Goal: Task Accomplishment & Management: Manage account settings

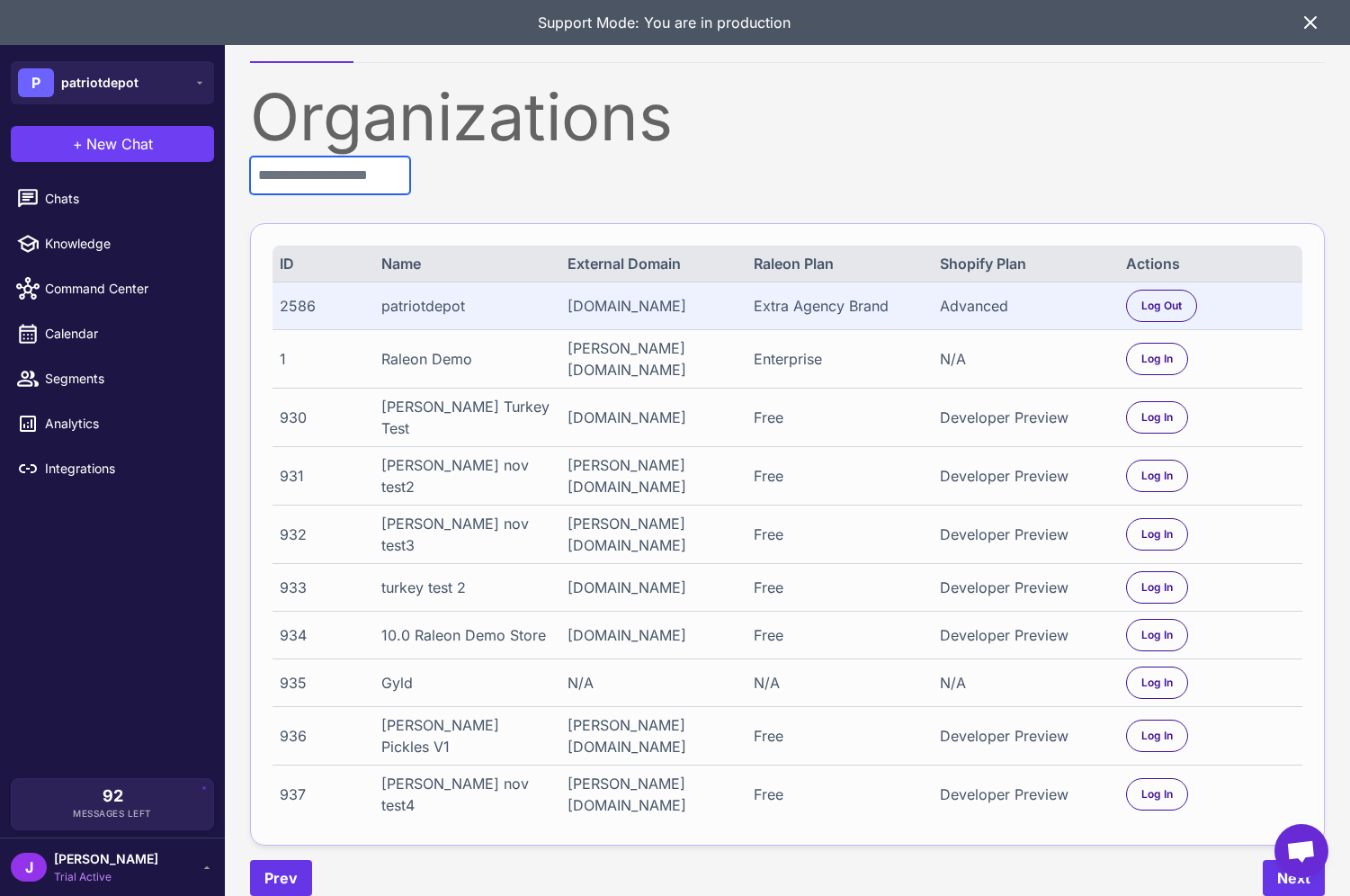
drag, startPoint x: 347, startPoint y: 170, endPoint x: 356, endPoint y: 168, distance: 9.2
click at [350, 169] on input "text" at bounding box center [331, 176] width 161 height 38
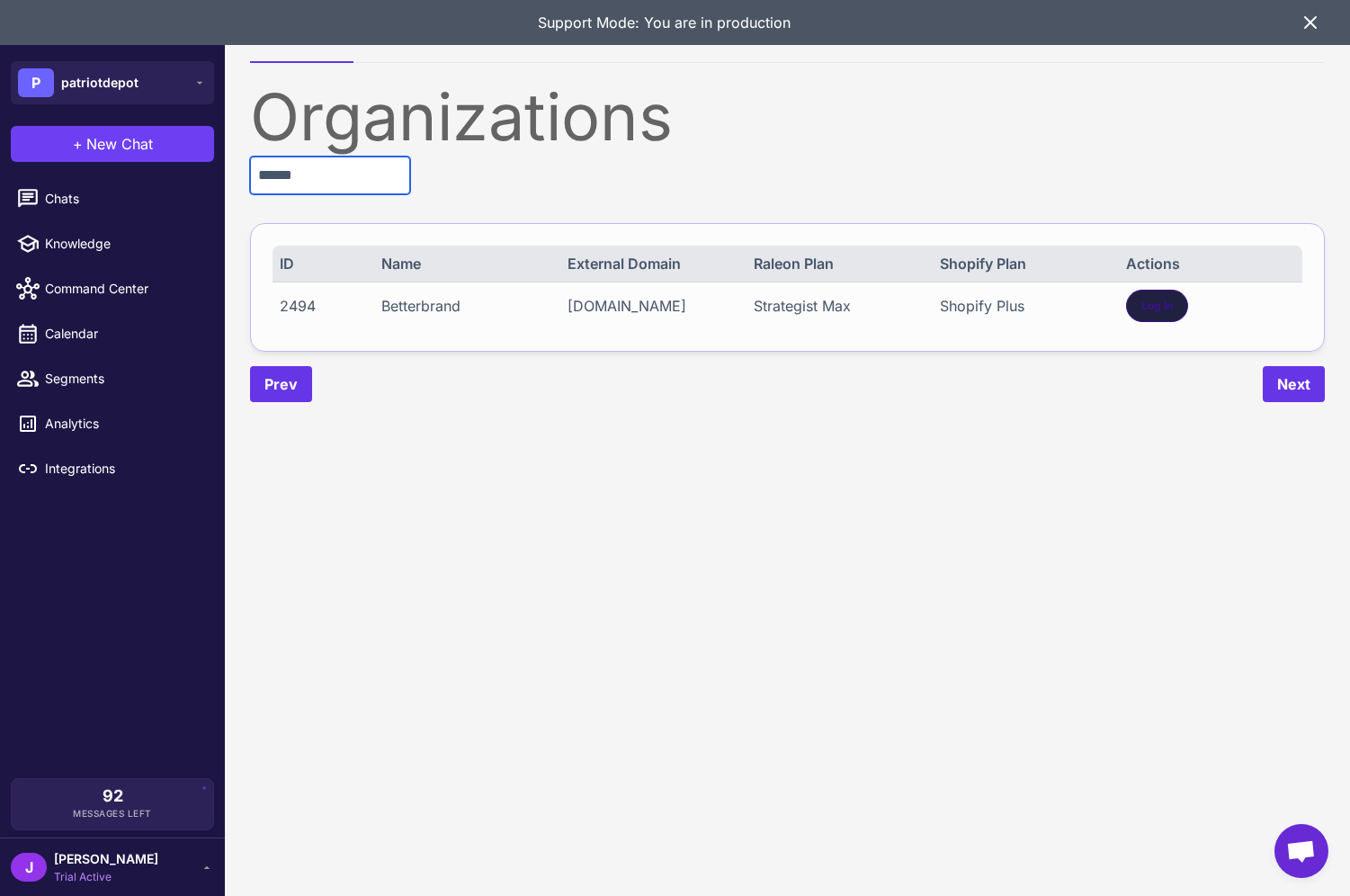
type input "******"
click at [1172, 309] on span "Log In" at bounding box center [1157, 306] width 32 height 16
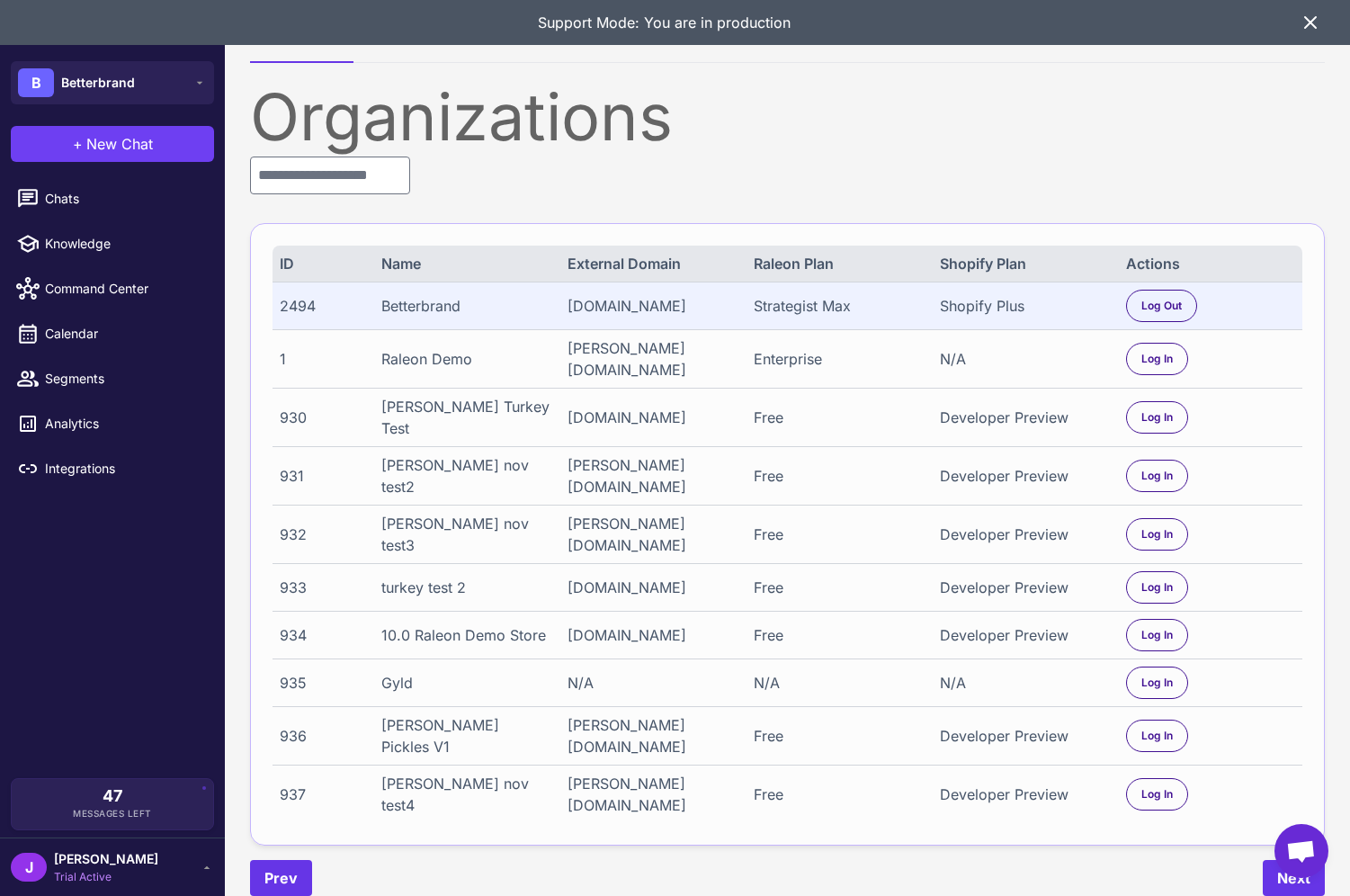
click at [65, 222] on li "Chats" at bounding box center [112, 244] width 225 height 45
click at [66, 186] on link "Chats" at bounding box center [113, 199] width 210 height 38
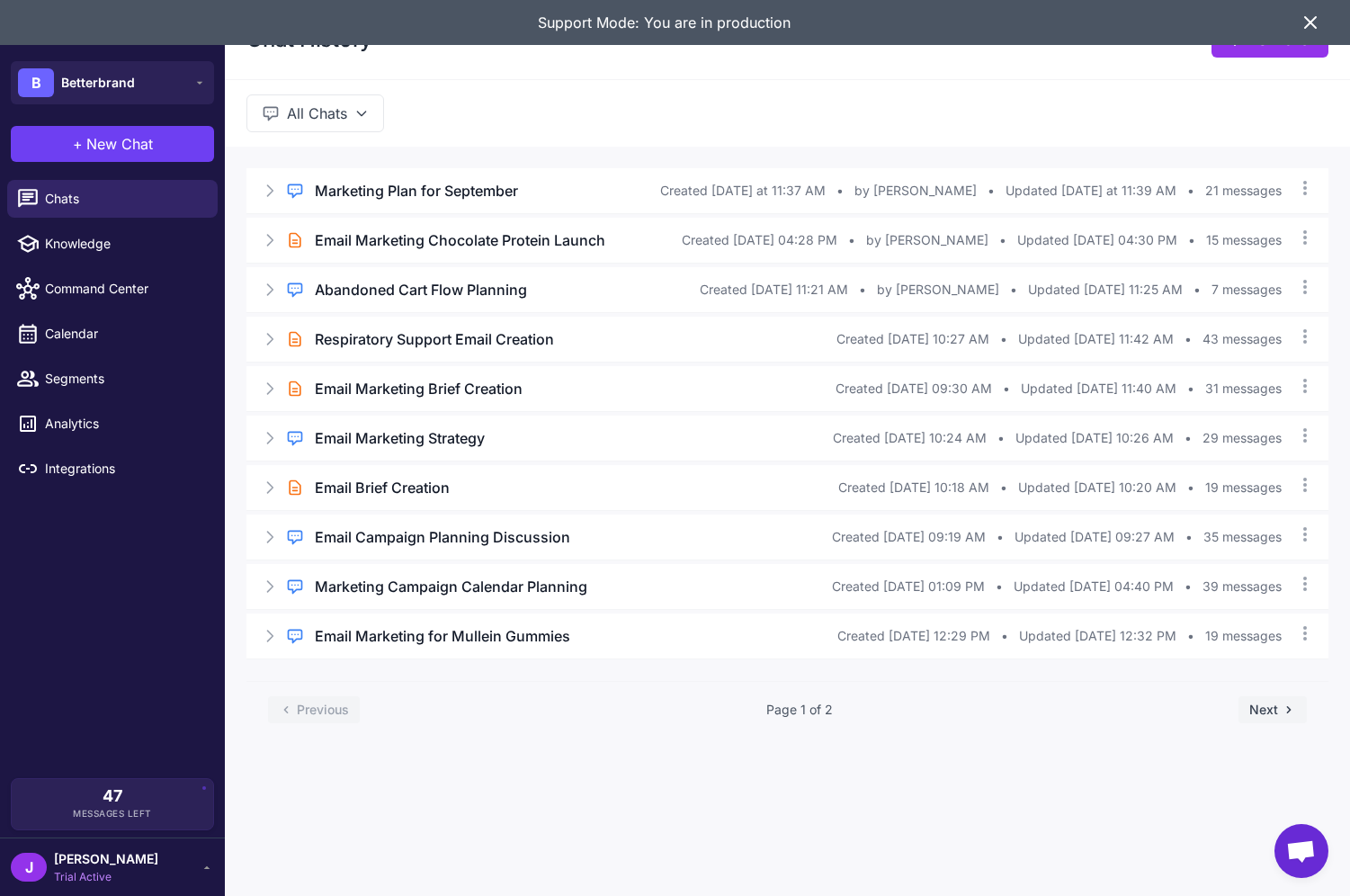
click at [83, 870] on span "Trial Active" at bounding box center [106, 877] width 104 height 16
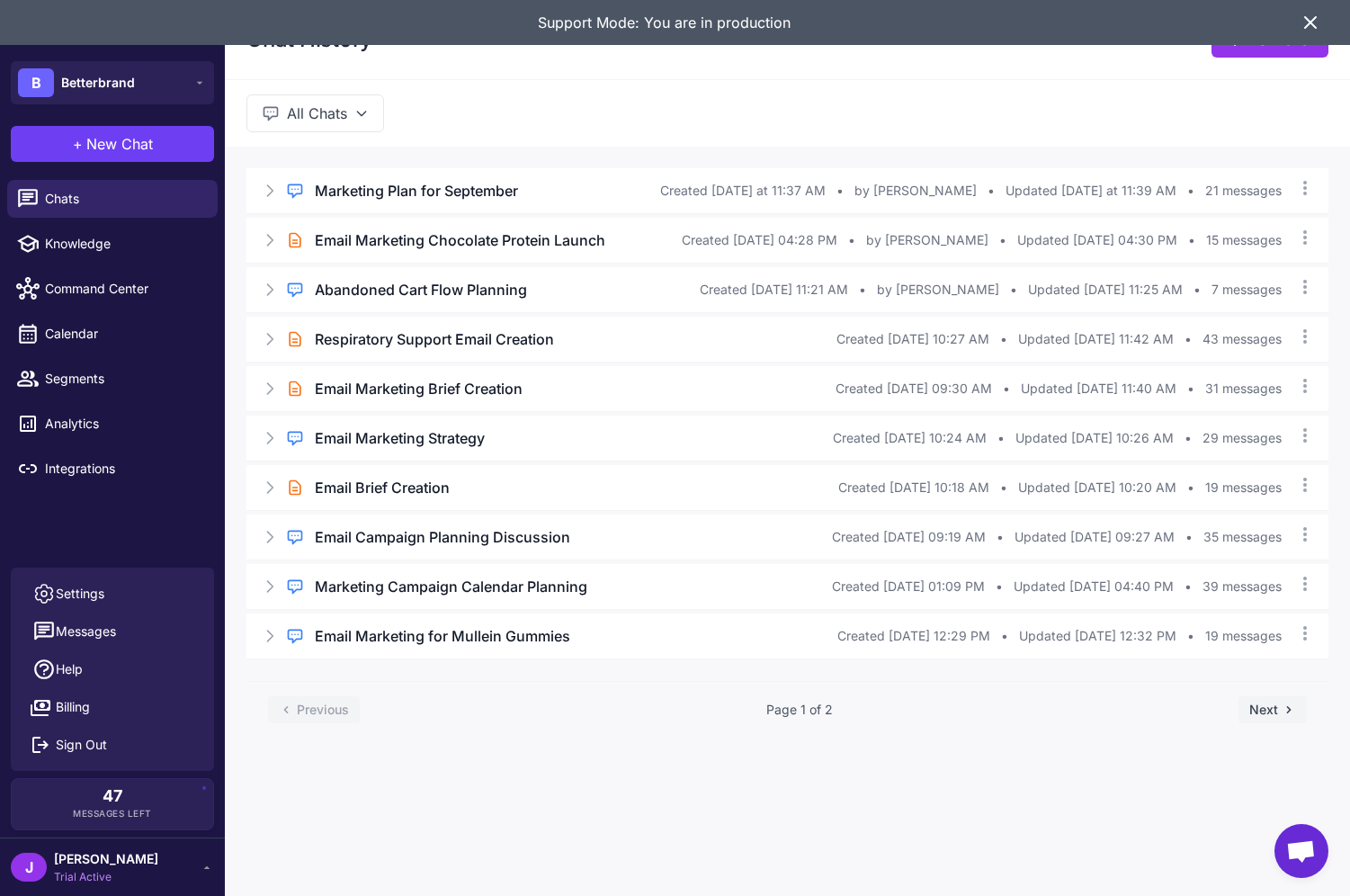
click at [90, 883] on span "Trial Active" at bounding box center [106, 877] width 104 height 16
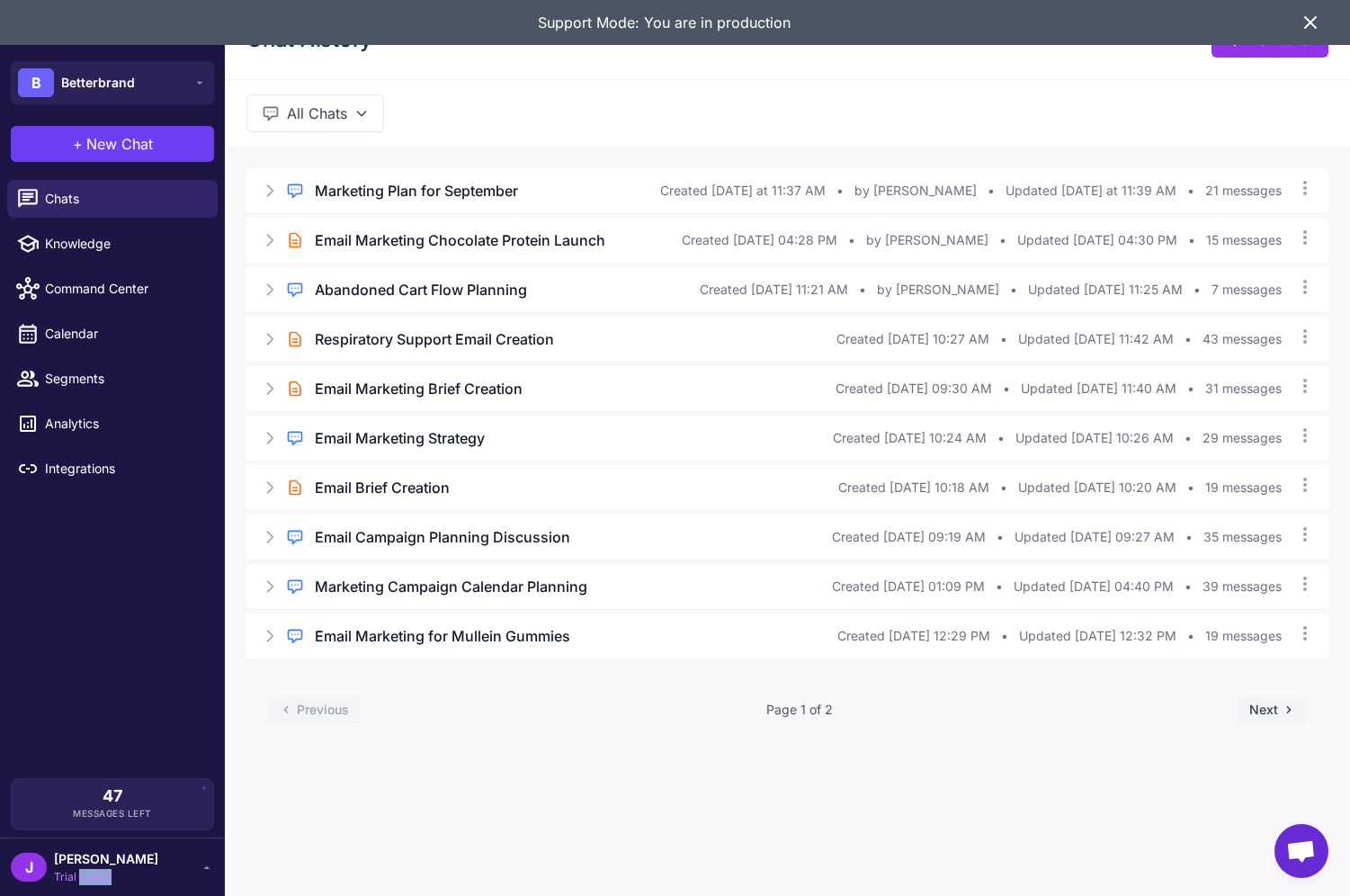
click at [90, 883] on span "Trial Active" at bounding box center [106, 877] width 104 height 16
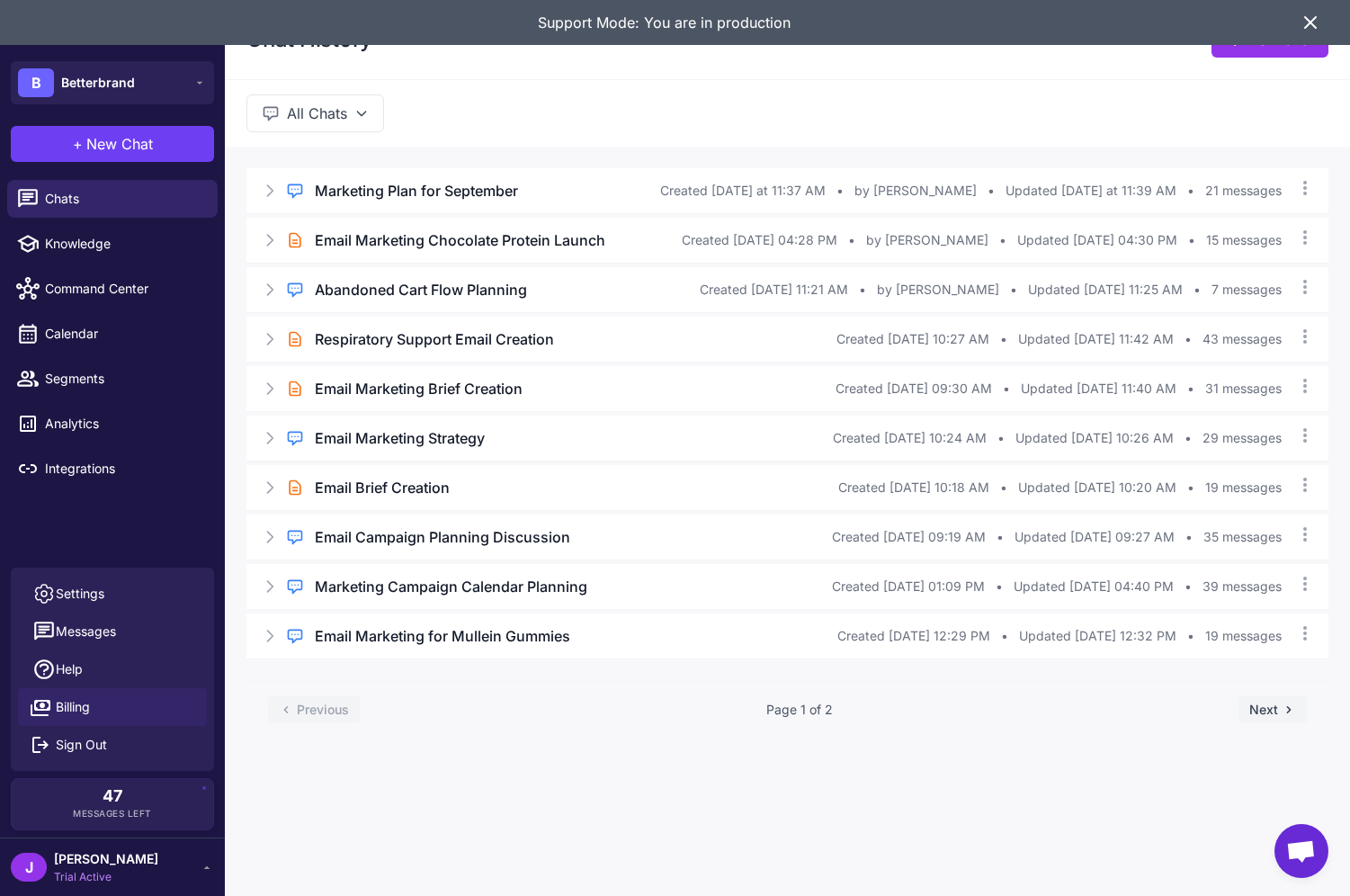
click at [79, 707] on span "Billing" at bounding box center [73, 707] width 34 height 20
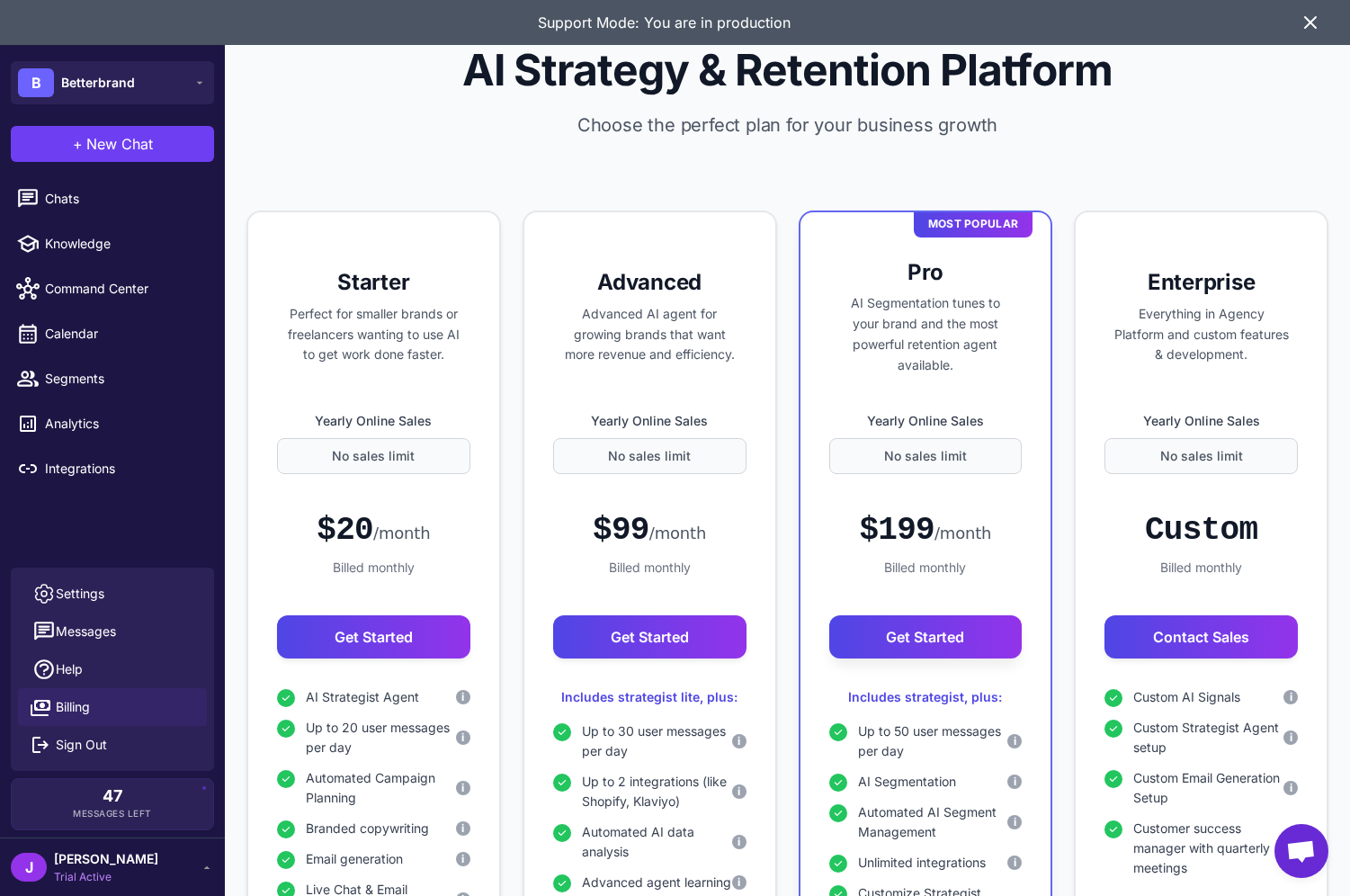
scroll to position [34, 0]
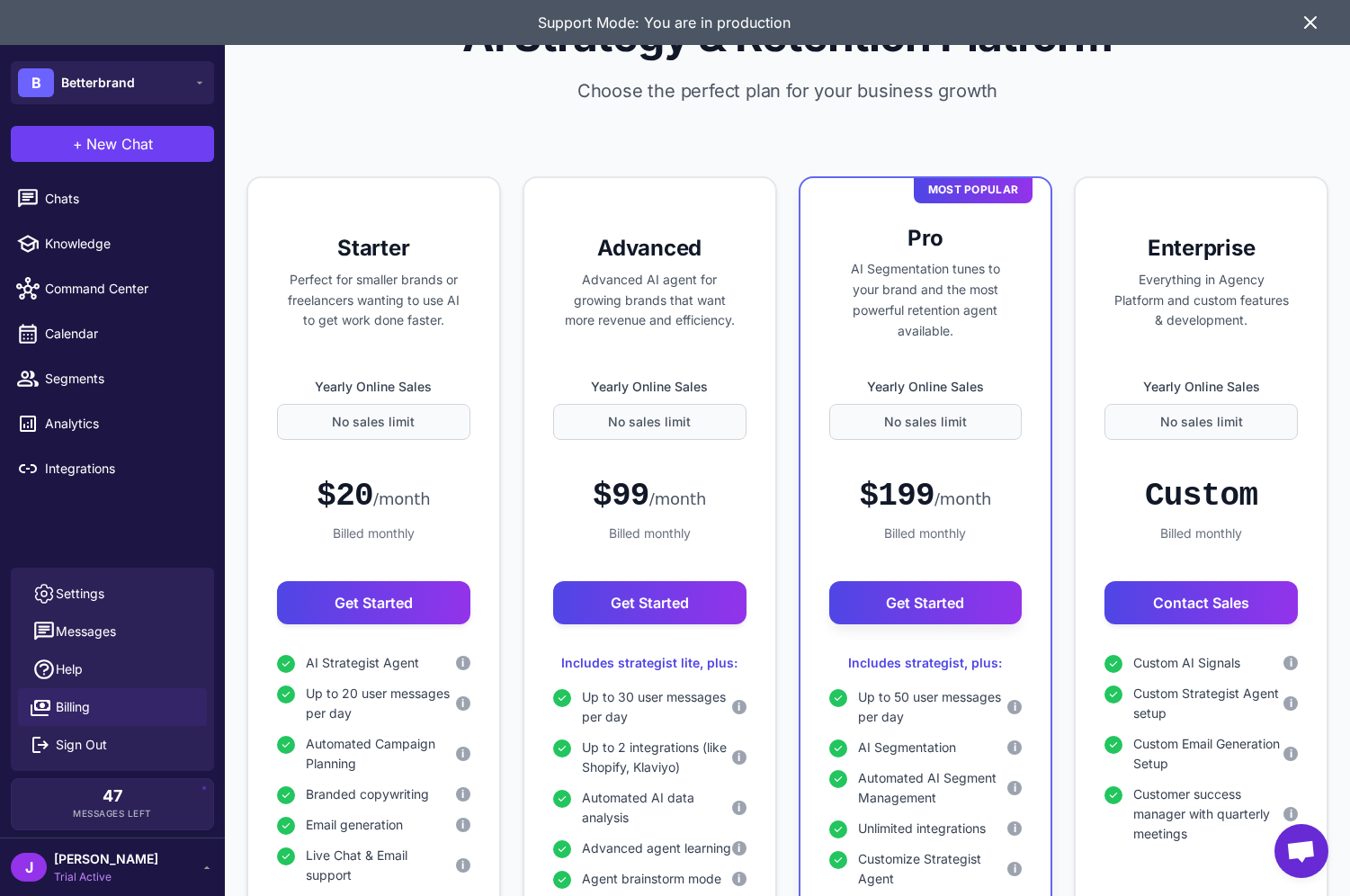
click at [1313, 32] on div "Support Mode: You are in production" at bounding box center [675, 22] width 1350 height 45
click at [1315, 27] on icon at bounding box center [1310, 22] width 11 height 11
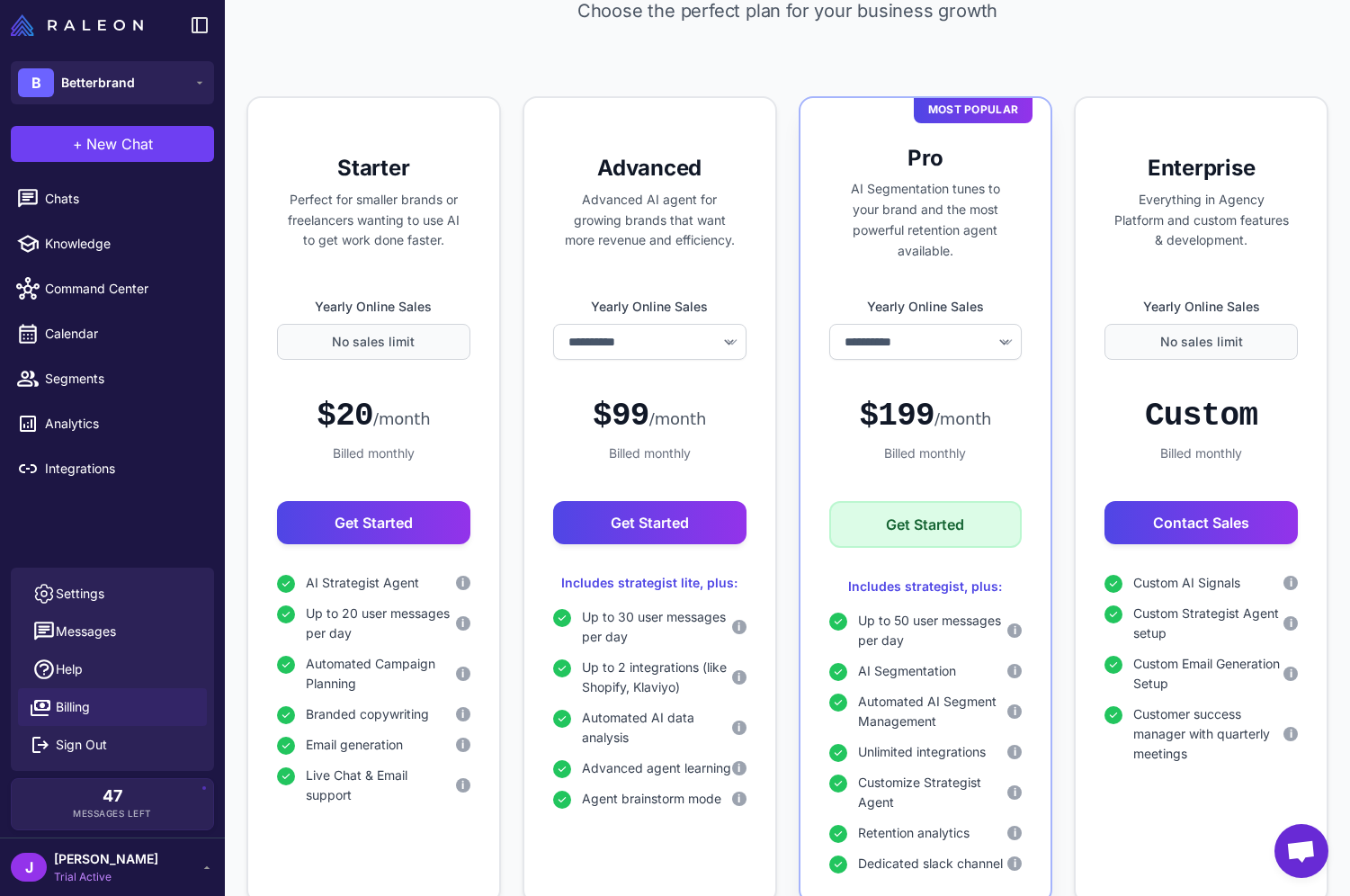
select select "*******"
